Goal: Ask a question

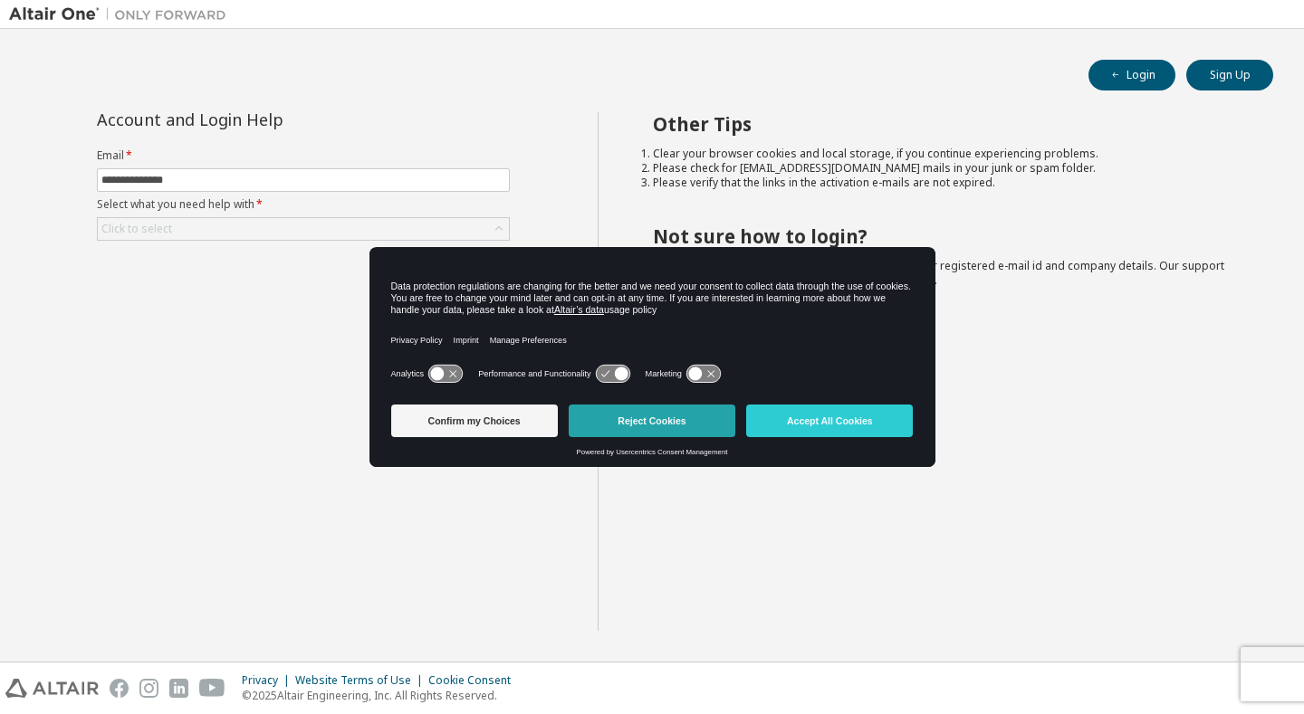
click at [702, 417] on button "Reject Cookies" at bounding box center [652, 421] width 167 height 33
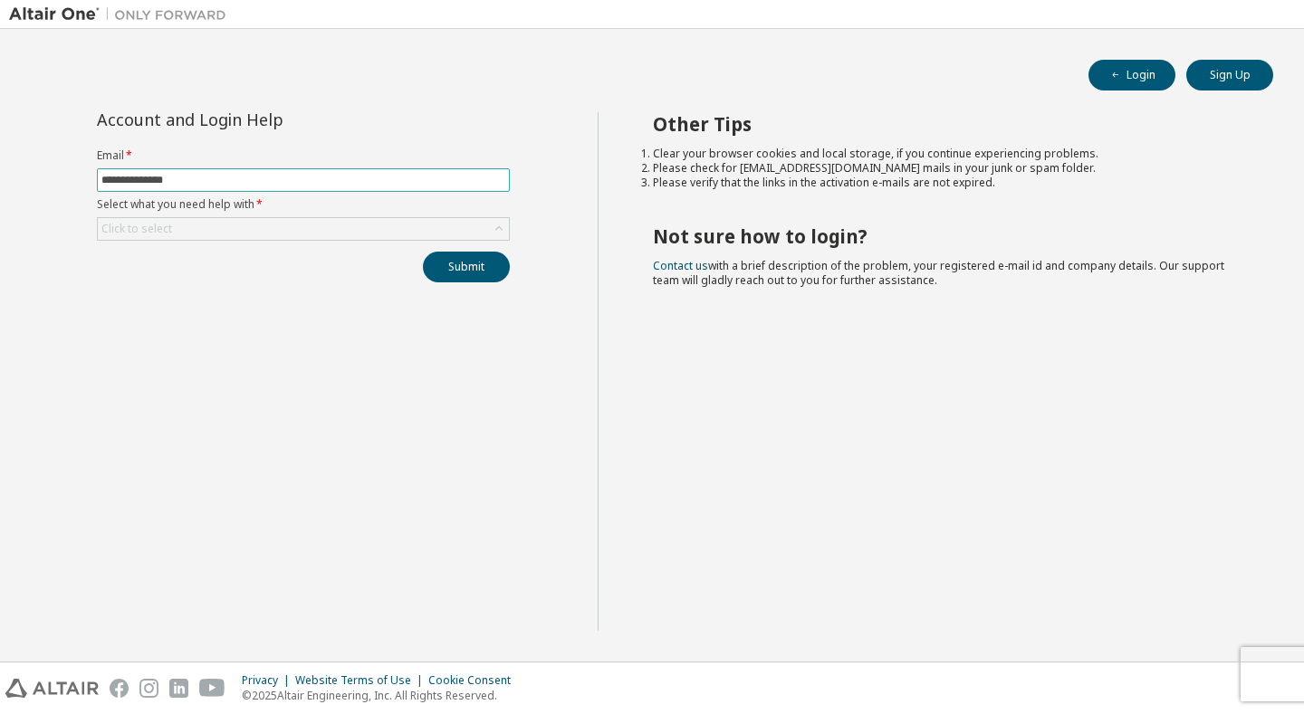
click at [302, 178] on input "**********" at bounding box center [303, 180] width 404 height 14
type input "**********"
click at [220, 224] on div "Click to select" at bounding box center [303, 229] width 411 height 22
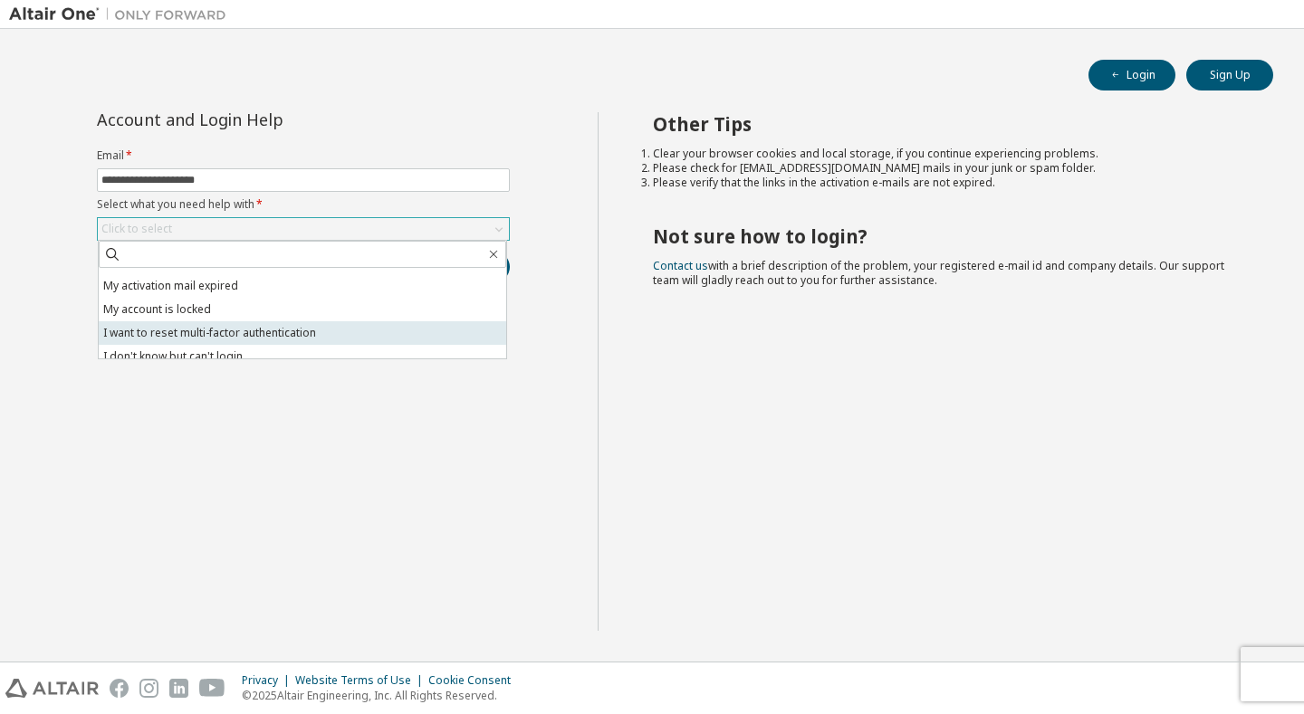
scroll to position [51, 0]
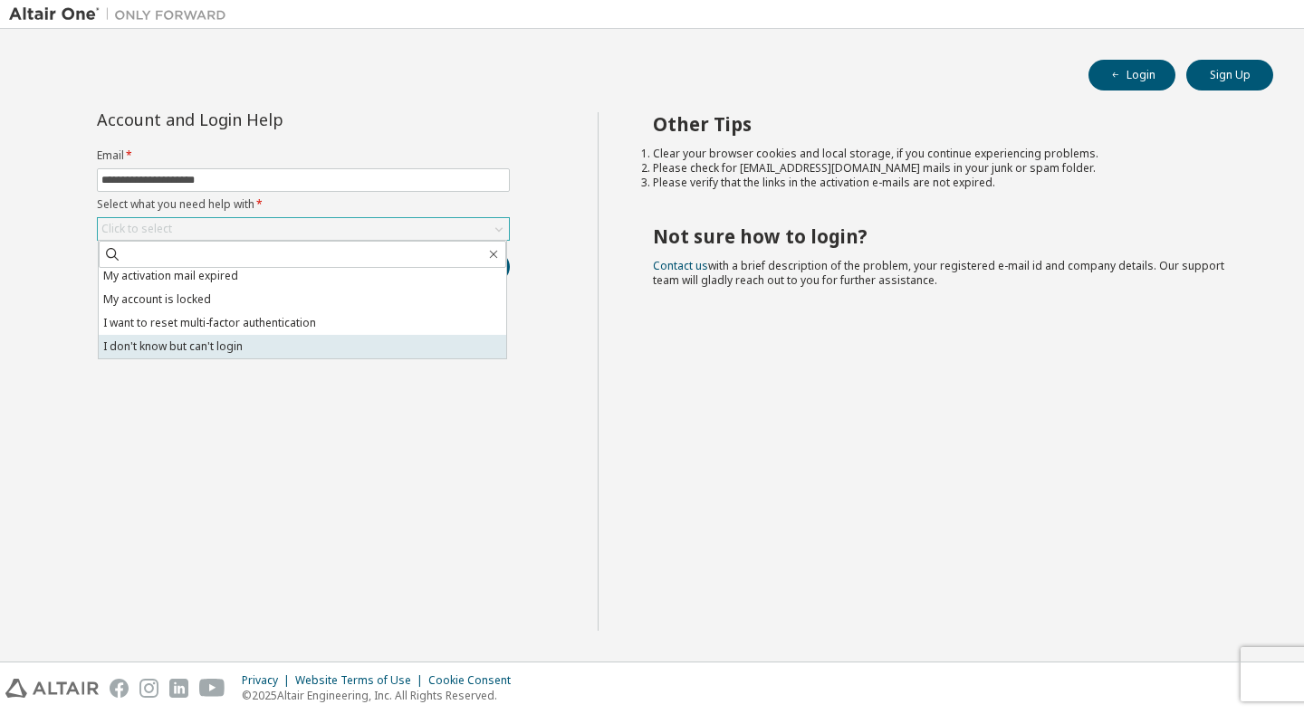
click at [250, 340] on li "I don't know but can't login" at bounding box center [302, 347] width 407 height 24
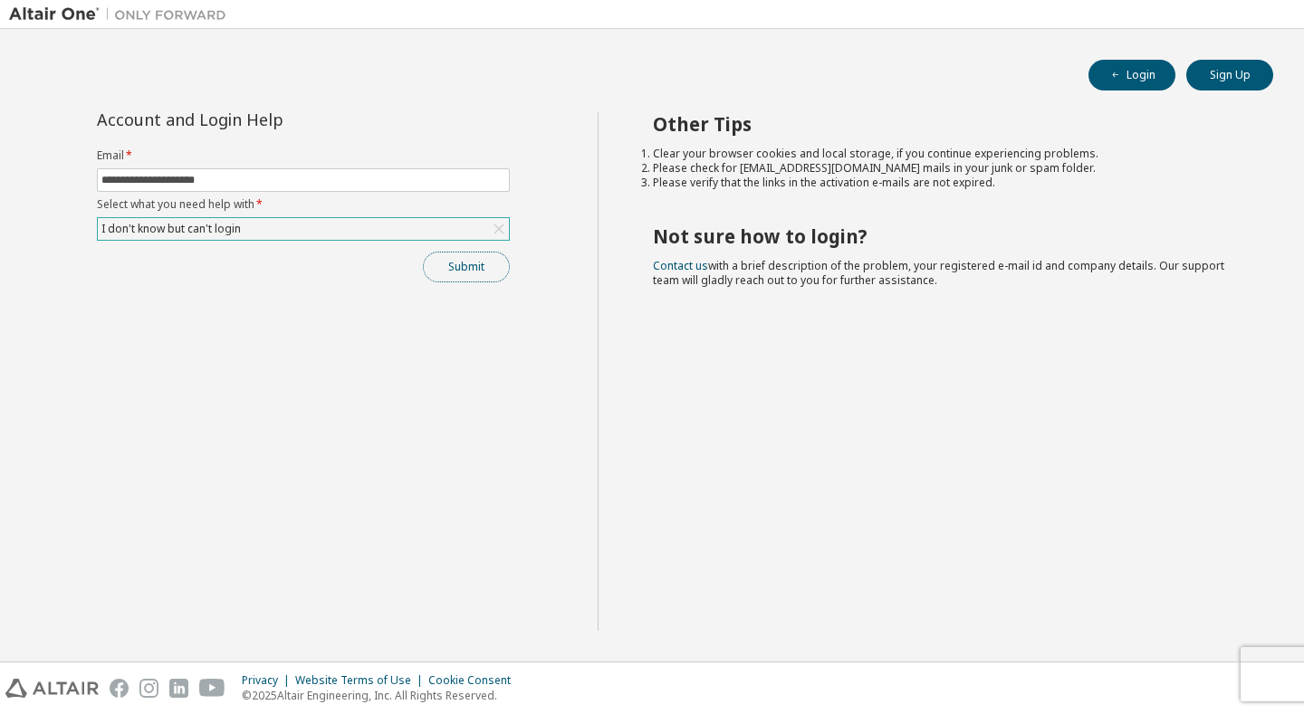
click at [472, 267] on button "Submit" at bounding box center [466, 267] width 87 height 31
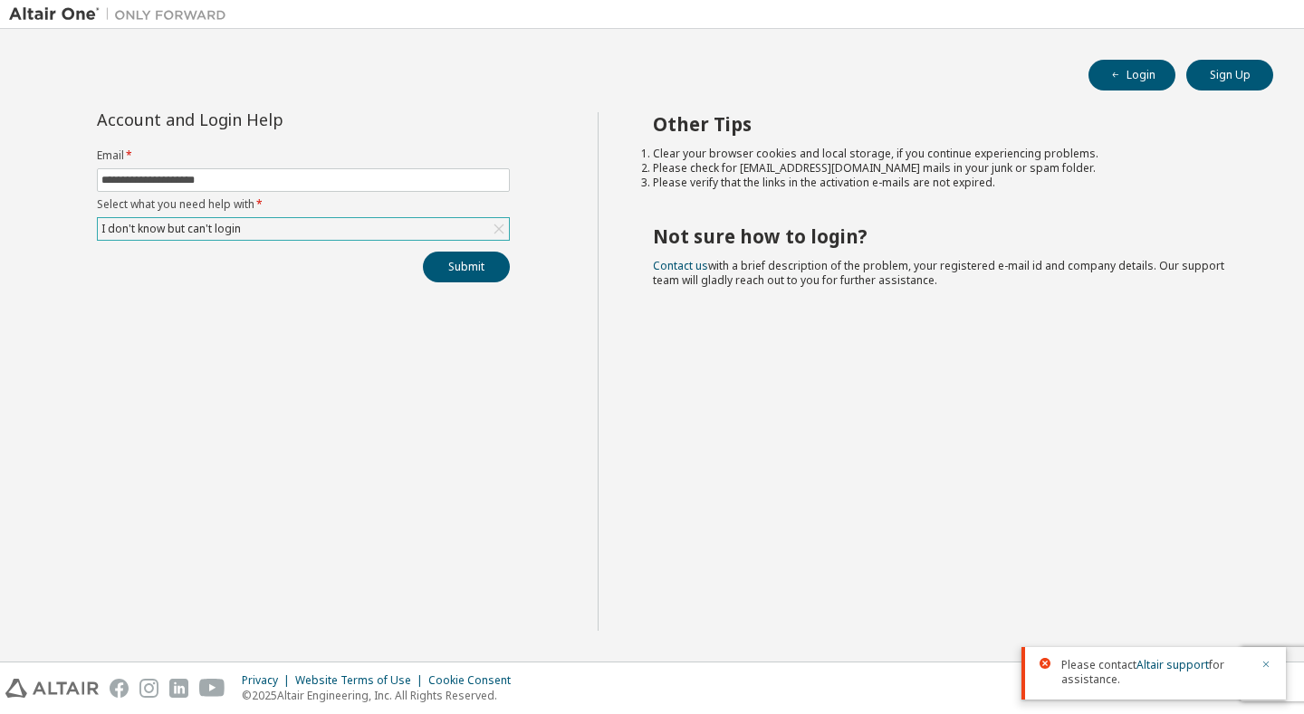
click at [1265, 662] on icon "button" at bounding box center [1265, 664] width 11 height 11
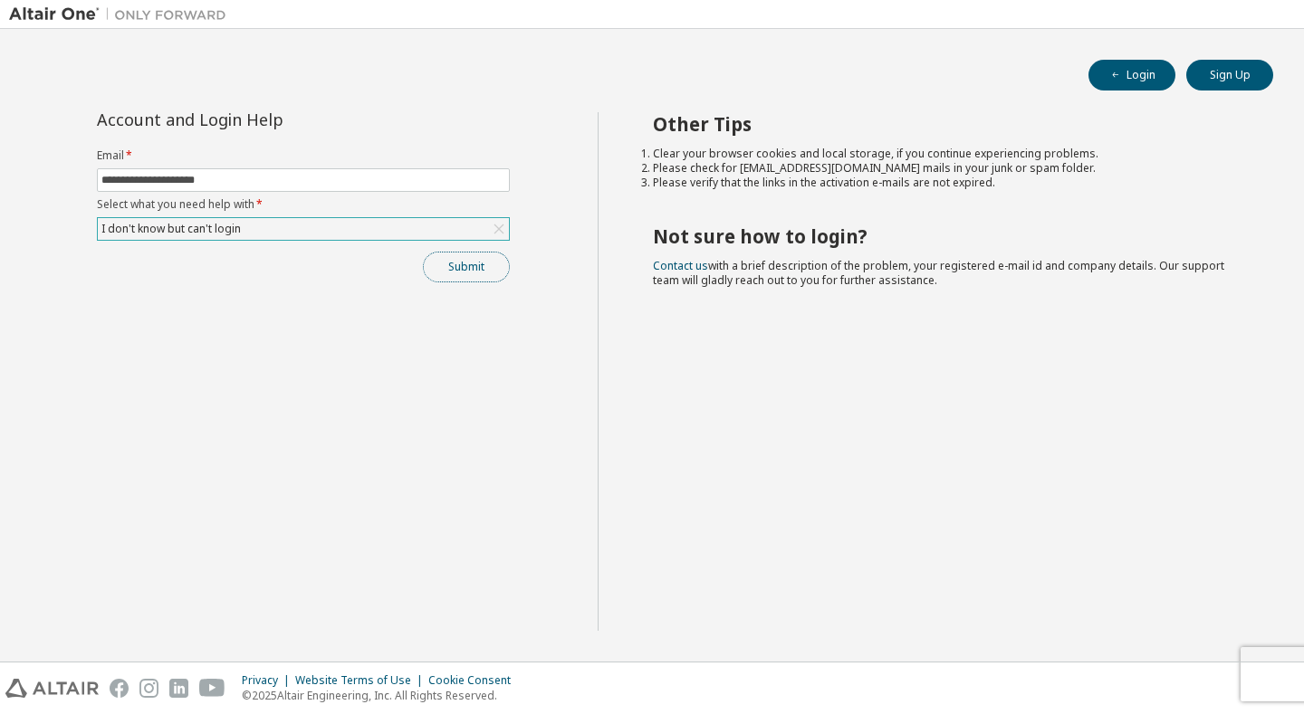
click at [494, 257] on button "Submit" at bounding box center [466, 267] width 87 height 31
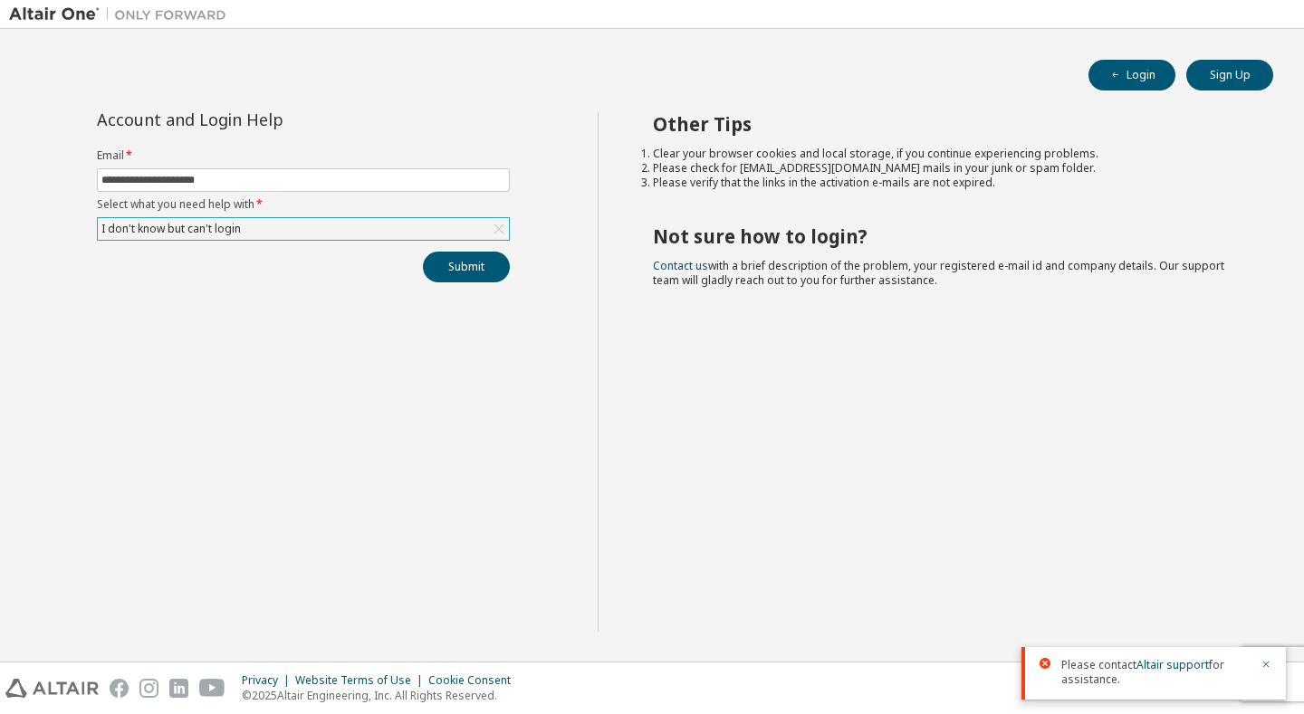
click at [1048, 275] on div "Other Tips Clear your browser cookies and local storage, if you continue experi…" at bounding box center [947, 371] width 698 height 519
click at [1263, 666] on icon "button" at bounding box center [1265, 664] width 11 height 11
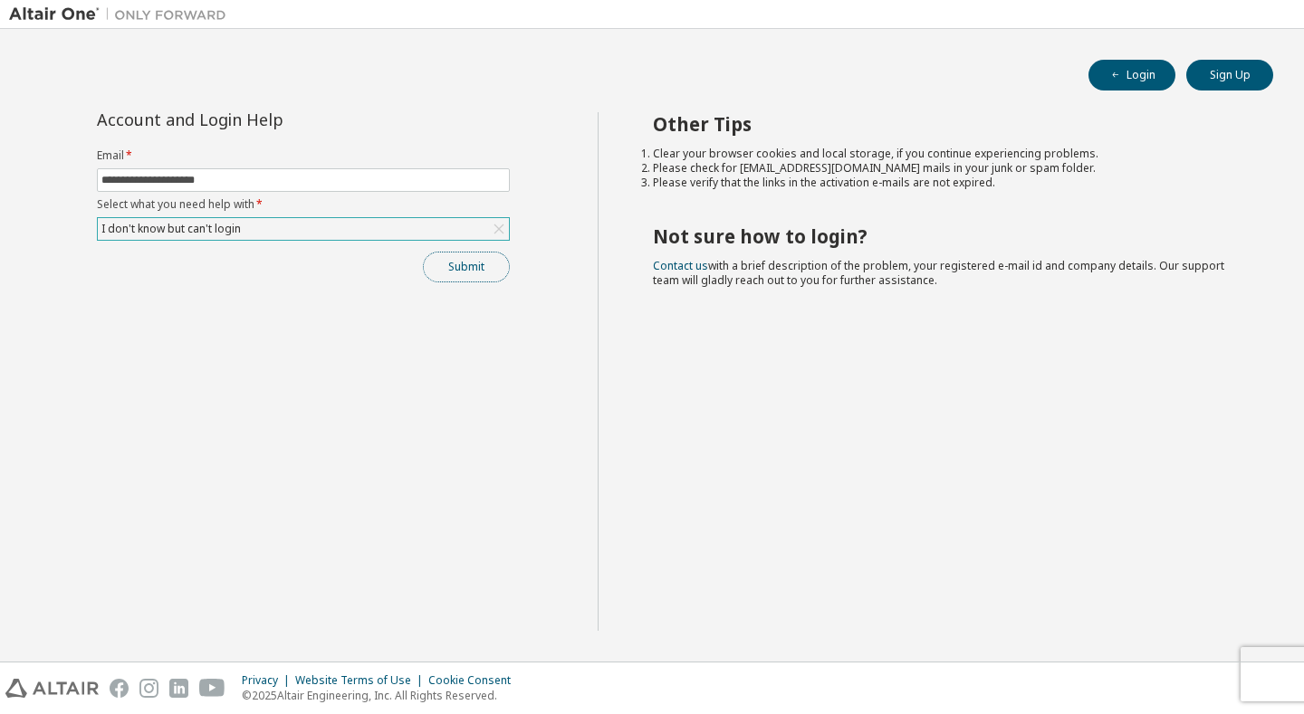
click at [436, 265] on button "Submit" at bounding box center [466, 267] width 87 height 31
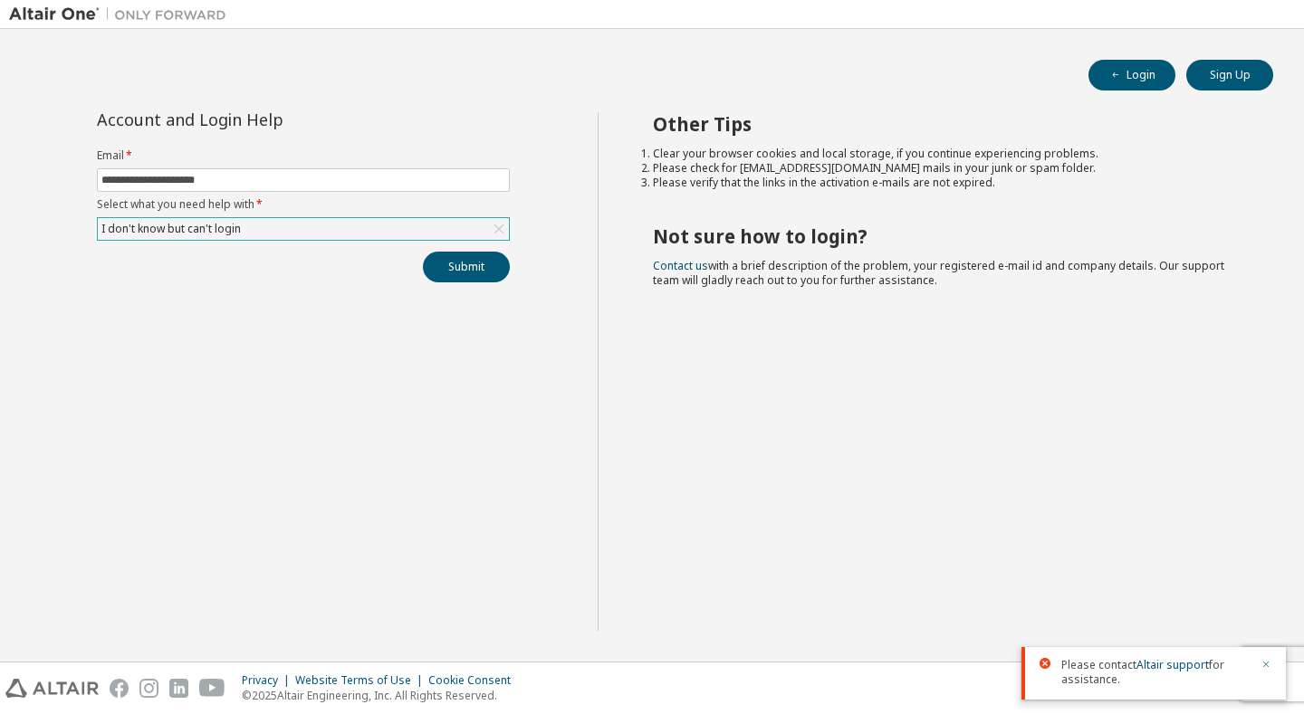
click at [1266, 665] on icon "button" at bounding box center [1266, 665] width 6 height 6
click at [381, 235] on div "I don't know but can't login" at bounding box center [303, 229] width 411 height 22
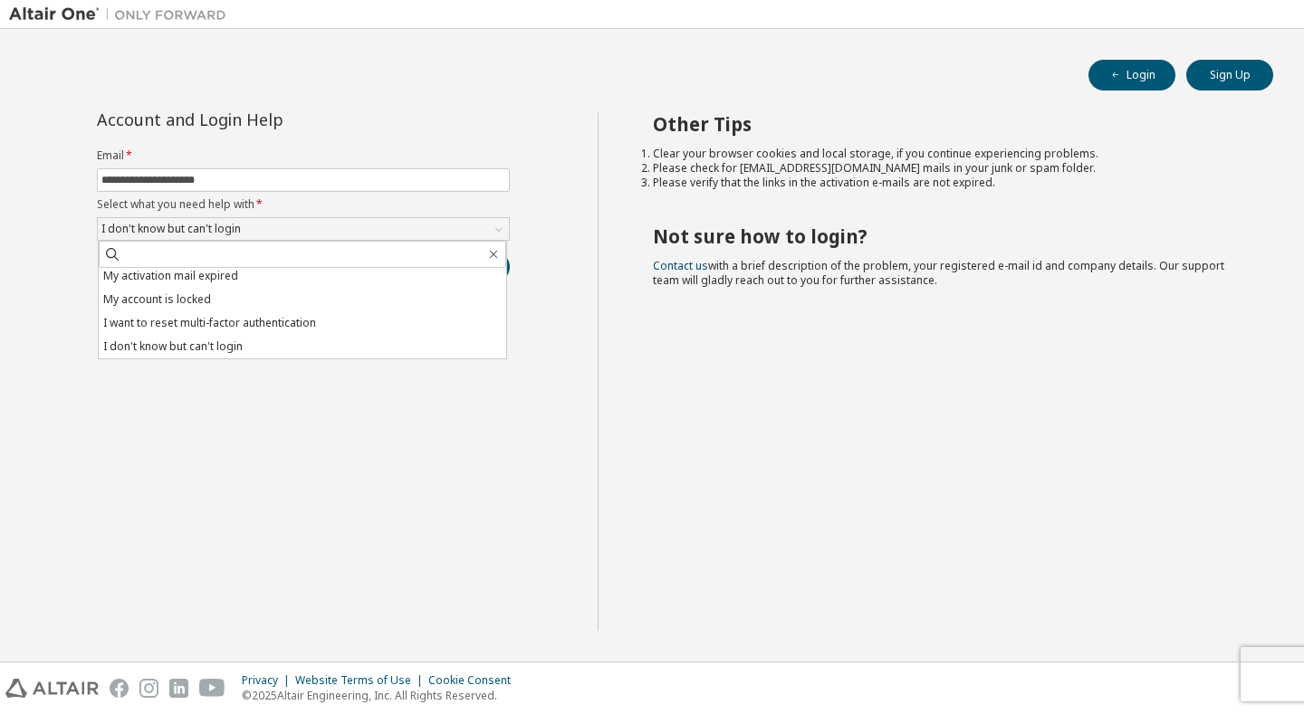
click at [373, 428] on div "**********" at bounding box center [303, 371] width 589 height 519
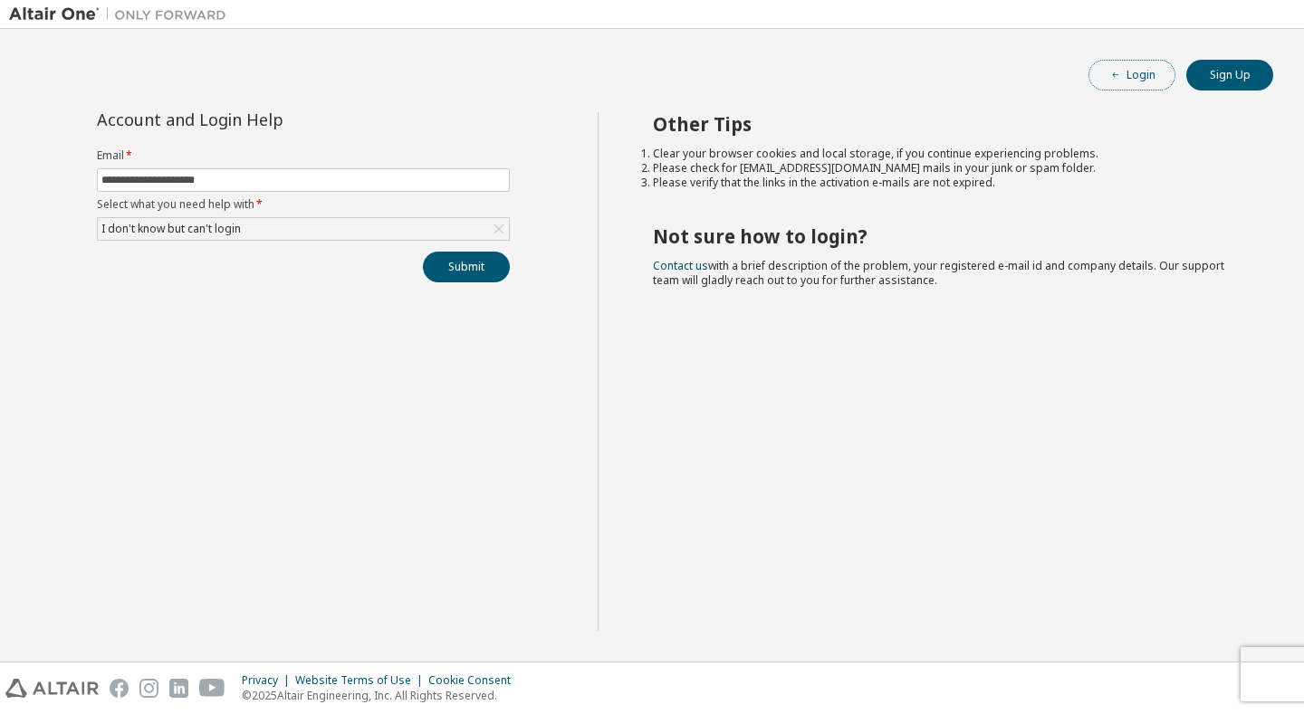
click at [1135, 68] on button "Login" at bounding box center [1131, 75] width 87 height 31
